Goal: Information Seeking & Learning: Learn about a topic

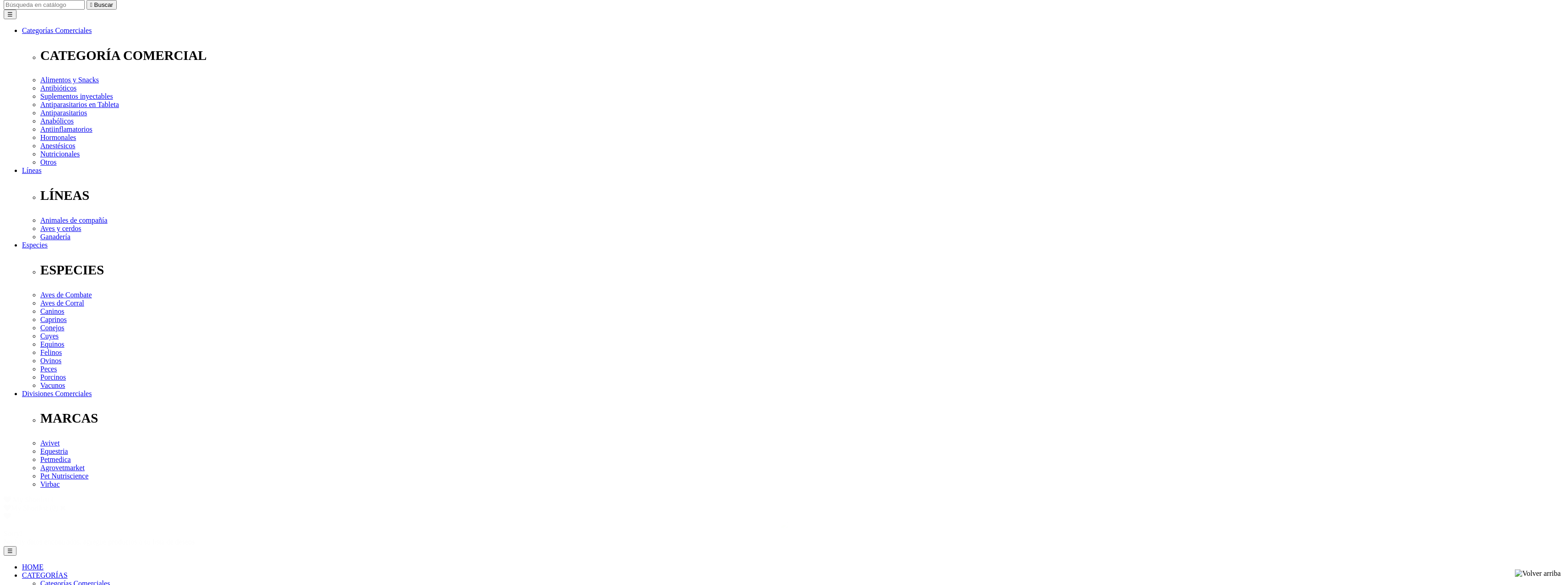
scroll to position [65, 0]
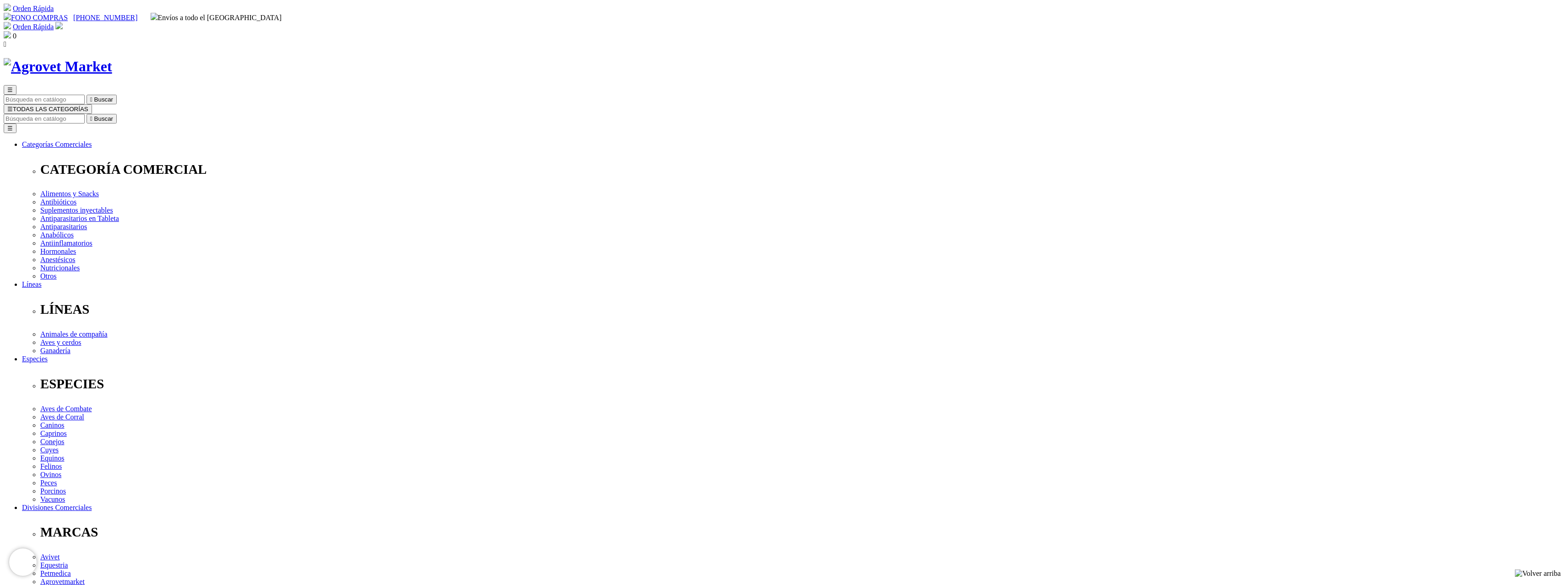
drag, startPoint x: 1026, startPoint y: 230, endPoint x: 789, endPoint y: 229, distance: 237.0
copy p "Shampoo a base de avena coloidal para pieles sensibles e irritadas"
drag, startPoint x: 791, startPoint y: 230, endPoint x: 1028, endPoint y: 228, distance: 237.0
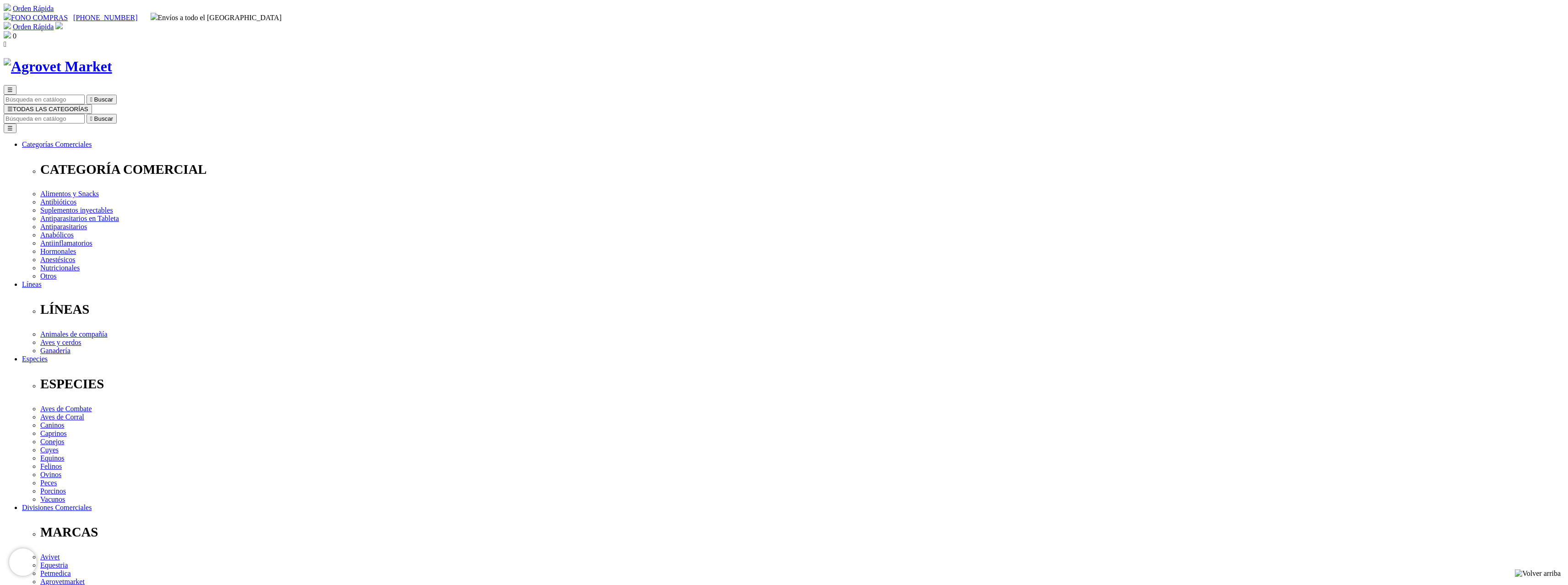
copy p "Shampoo a base de avena coloidal para pieles sensibles e irritadas"
